Goal: Complete application form: Complete application form

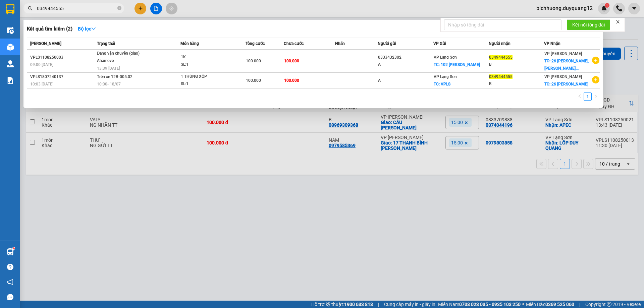
click at [256, 7] on div at bounding box center [322, 154] width 644 height 308
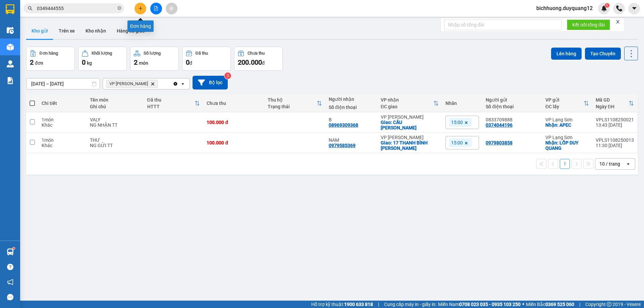
click at [141, 11] on button at bounding box center [141, 9] width 12 height 12
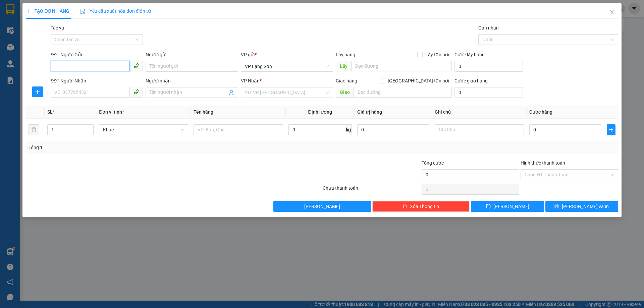
click at [97, 65] on input "SĐT Người Gửi" at bounding box center [90, 66] width 79 height 11
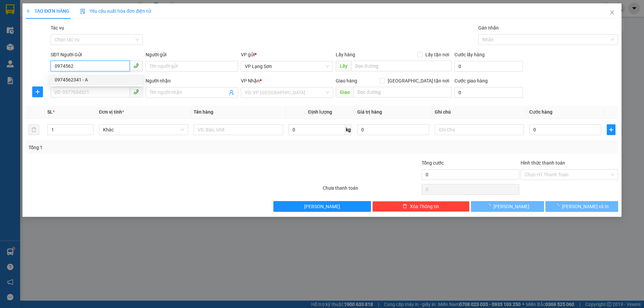
click at [65, 78] on div "0974562341 - A" at bounding box center [97, 79] width 84 height 7
type input "0974562341"
type input "A"
checkbox input "true"
type input "VPLS"
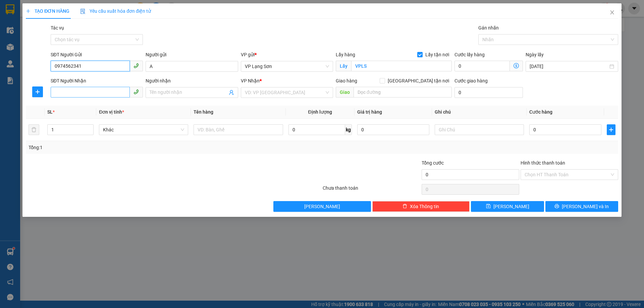
type input "0974562341"
click at [67, 94] on input "SĐT Người Nhận" at bounding box center [90, 92] width 79 height 11
click at [65, 103] on div "0962096888 - B" at bounding box center [97, 105] width 84 height 7
type input "0962096888"
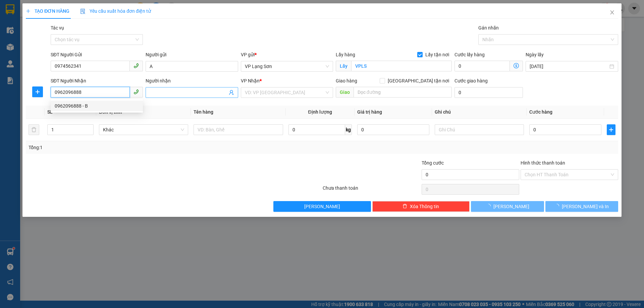
type input "B"
checkbox input "true"
type input "HẢI ÂU 9 [GEOGRAPHIC_DATA] ĐA TỐN,[GEOGRAPHIC_DATA],[GEOGRAPHIC_DATA]"
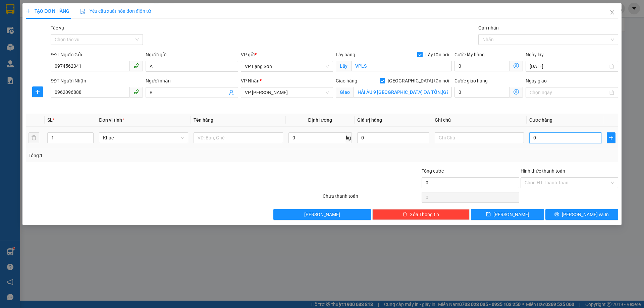
click at [545, 138] on input "0" at bounding box center [565, 138] width 72 height 11
type input "1"
type input "15"
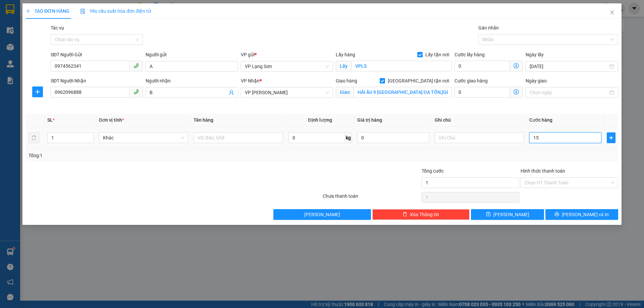
type input "15"
type input "150"
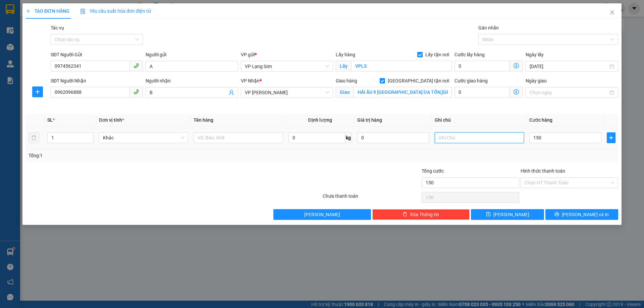
type input "150.000"
click at [473, 138] on input "text" at bounding box center [479, 138] width 89 height 11
type input "NHẬN TT"
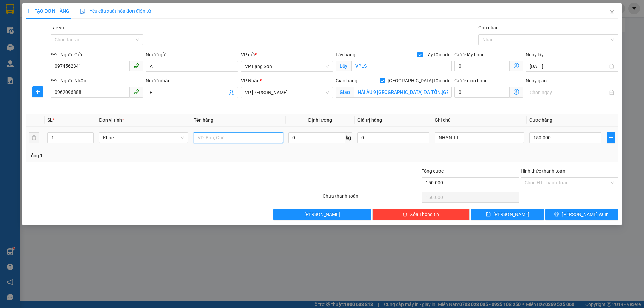
click at [217, 138] on input "text" at bounding box center [238, 138] width 89 height 11
type input "2 KIỆN"
click at [519, 216] on button "[PERSON_NAME]" at bounding box center [507, 214] width 73 height 11
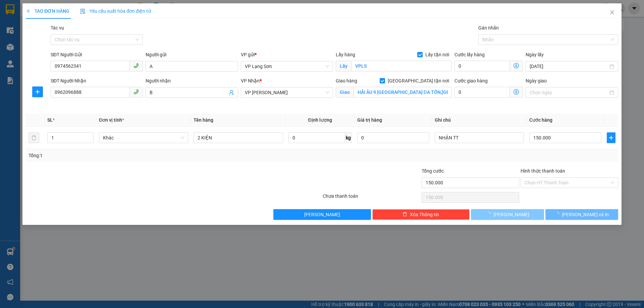
checkbox input "false"
type input "0"
